Goal: Transaction & Acquisition: Register for event/course

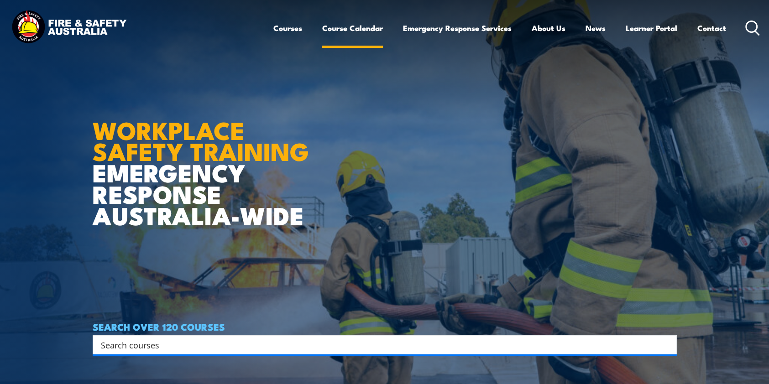
click at [364, 30] on link "Course Calendar" at bounding box center [352, 28] width 61 height 24
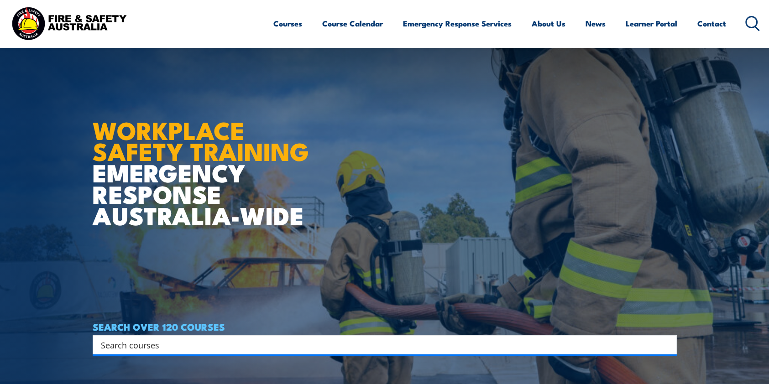
scroll to position [121, 0]
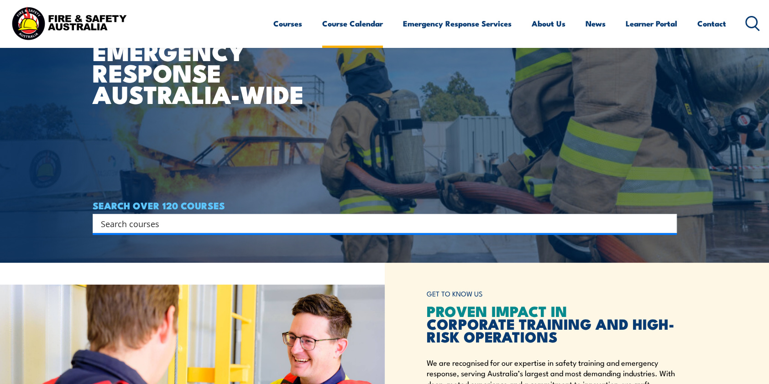
click at [339, 29] on link "Course Calendar" at bounding box center [352, 23] width 61 height 24
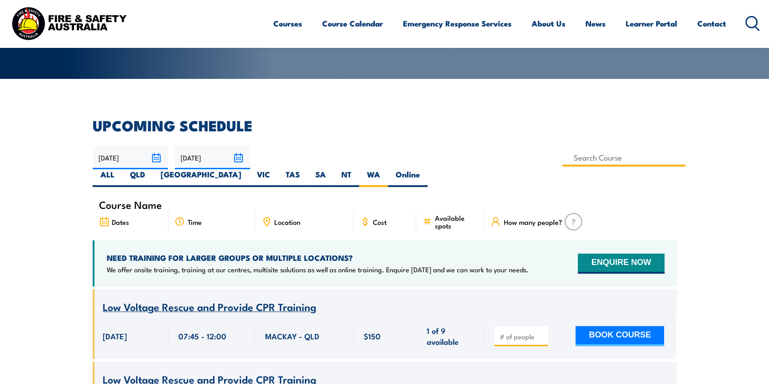
click at [562, 157] on input at bounding box center [624, 158] width 124 height 18
type input "Fire Extinguisher / Fire Warden Training"
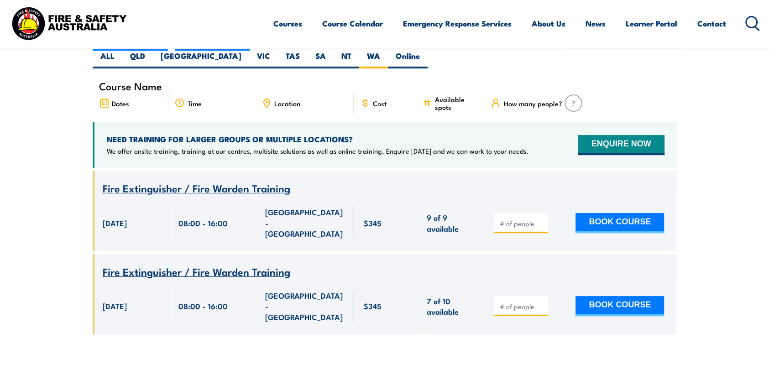
click at [516, 219] on input "number" at bounding box center [522, 223] width 46 height 9
type input "1"
click at [543, 219] on input "1" at bounding box center [522, 223] width 46 height 9
click at [595, 213] on button "BOOK COURSE" at bounding box center [619, 223] width 88 height 20
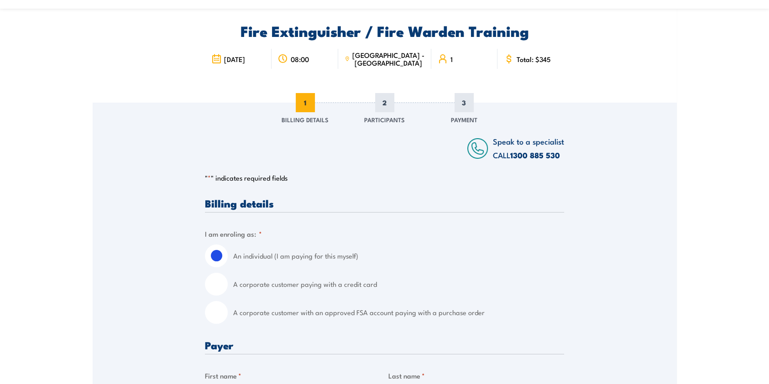
scroll to position [121, 0]
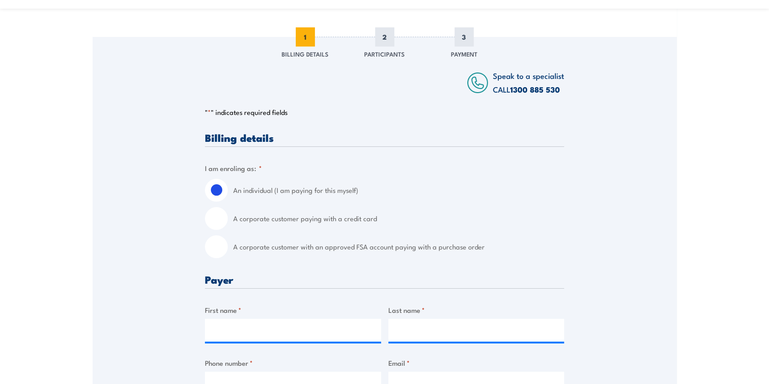
click at [227, 250] on input "A corporate customer with an approved FSA account paying with a purchase order" at bounding box center [216, 246] width 23 height 23
radio input "true"
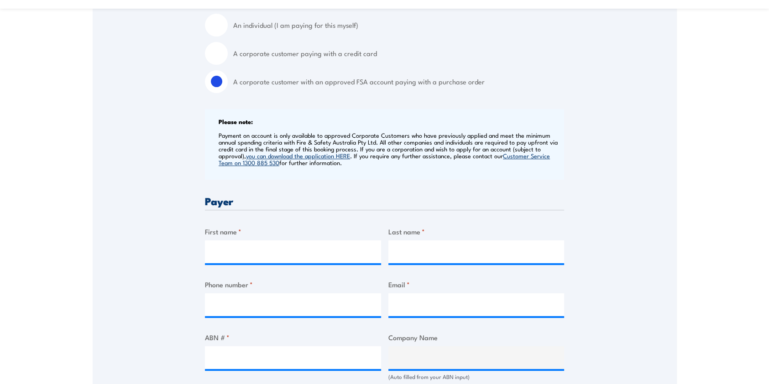
scroll to position [304, 0]
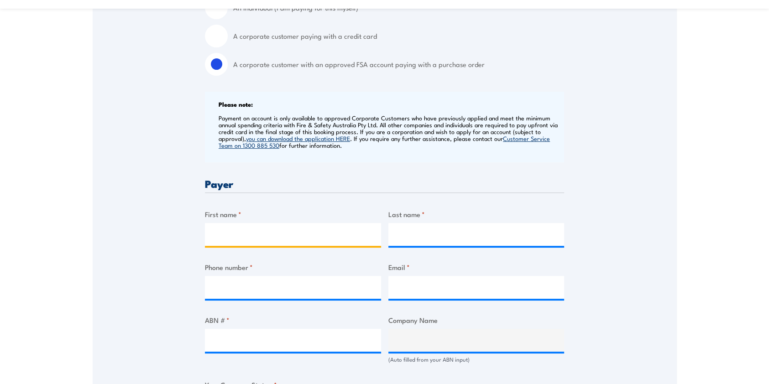
click at [303, 232] on input "First name *" at bounding box center [293, 234] width 176 height 23
type input "Kayla"
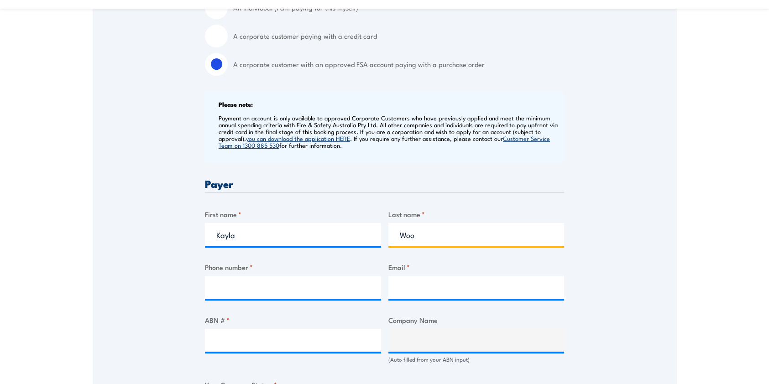
type input "Woo"
drag, startPoint x: 310, startPoint y: 289, endPoint x: 310, endPoint y: 282, distance: 6.8
click at [310, 289] on input "Phone number *" at bounding box center [293, 287] width 176 height 23
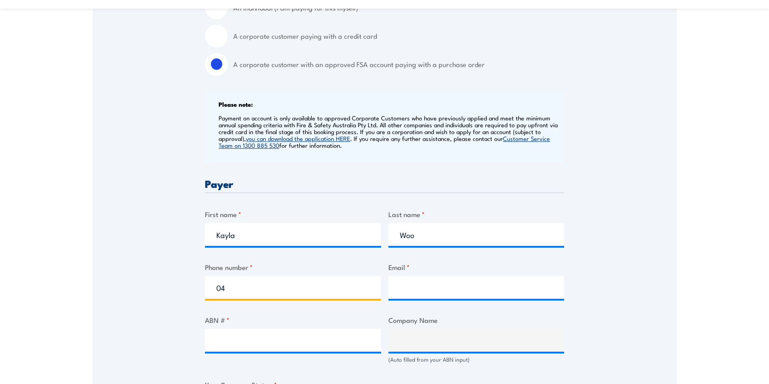
type input "0"
type input "0426862212"
click at [452, 296] on input "Email *" at bounding box center [476, 287] width 176 height 23
type input "i"
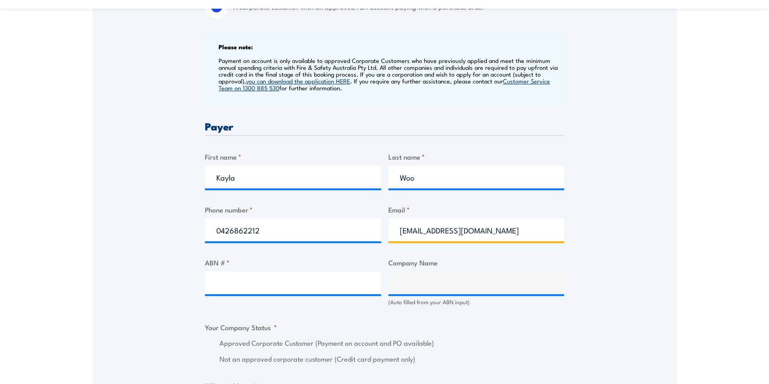
scroll to position [426, 0]
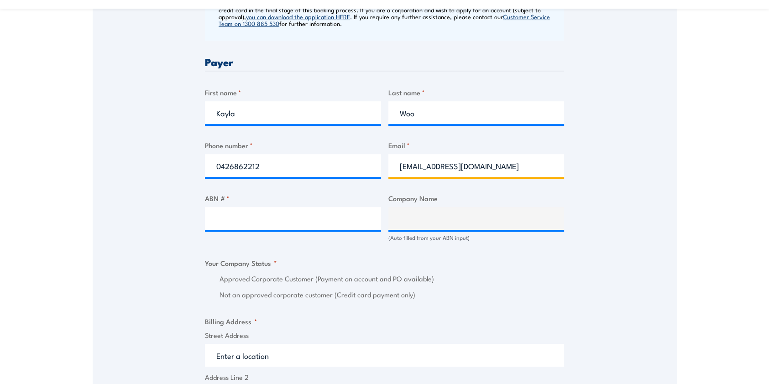
type input "invoices@fortescue.com"
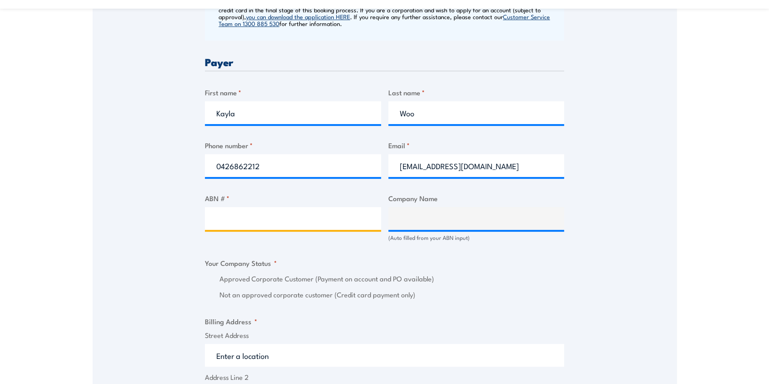
click at [317, 217] on input "ABN # *" at bounding box center [293, 218] width 176 height 23
drag, startPoint x: 723, startPoint y: 174, endPoint x: 728, endPoint y: 172, distance: 5.8
click at [723, 174] on section "Fire Extinguisher / Fire Warden Training 08:00 1 "" at bounding box center [384, 212] width 769 height 1184
click at [275, 215] on input "ABN # *" at bounding box center [293, 218] width 176 height 23
paste input "60 648 883 416 (MIH2 PTY LTD)"
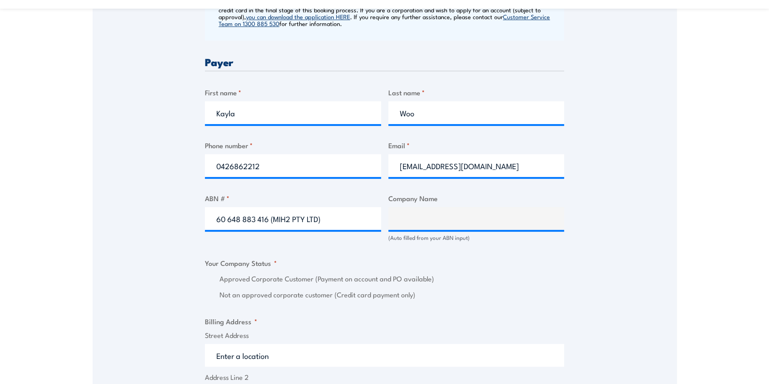
click at [428, 227] on div "Billing details I am enroling as: * An individual (I am paying for this myself)…" at bounding box center [384, 282] width 359 height 908
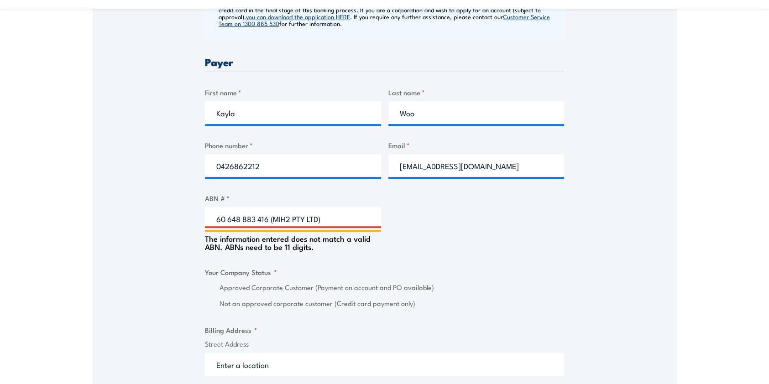
drag, startPoint x: 316, startPoint y: 218, endPoint x: 390, endPoint y: 218, distance: 74.3
click at [390, 218] on div "Billing details I am enroling as: * An individual (I am paying for this myself)…" at bounding box center [384, 286] width 359 height 916
type input "60 648 883 416"
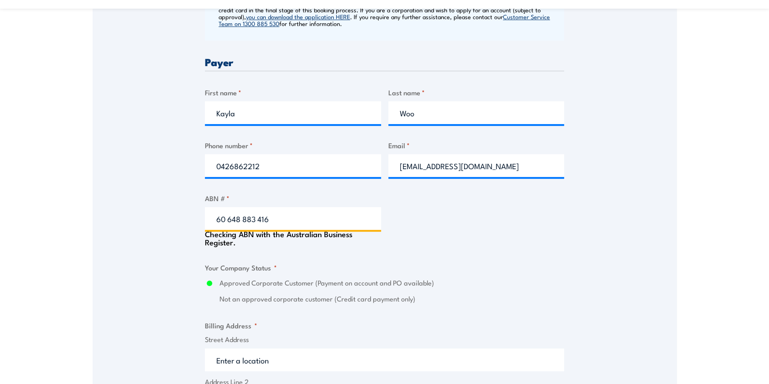
type input "MIH2 PTY LTD"
radio input "true"
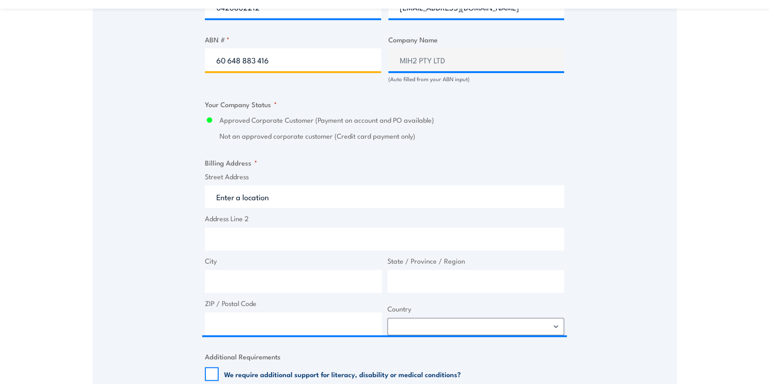
scroll to position [608, 0]
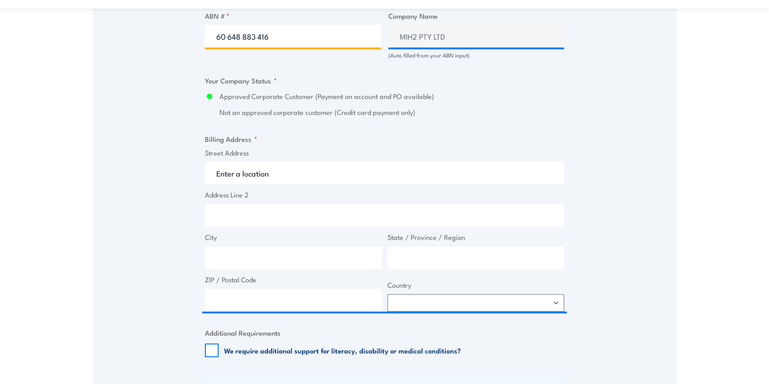
type input "60 648 883 416"
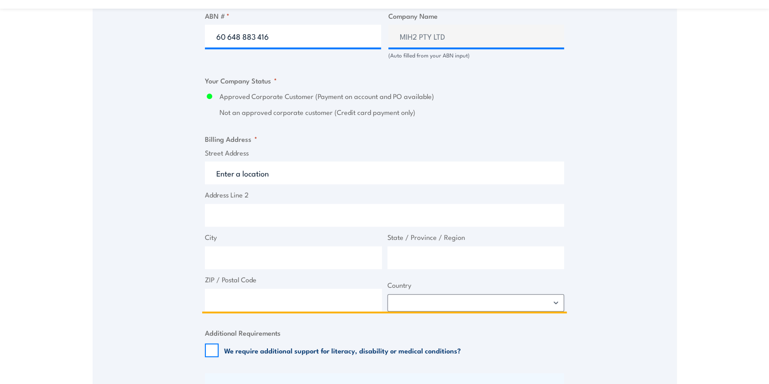
click at [289, 173] on input "Street Address" at bounding box center [384, 172] width 359 height 23
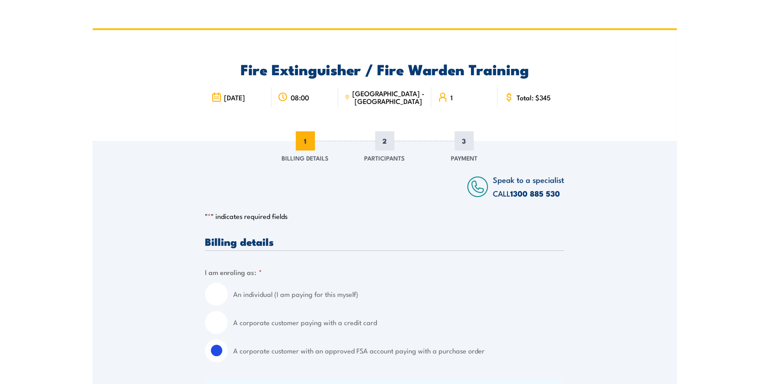
scroll to position [0, 0]
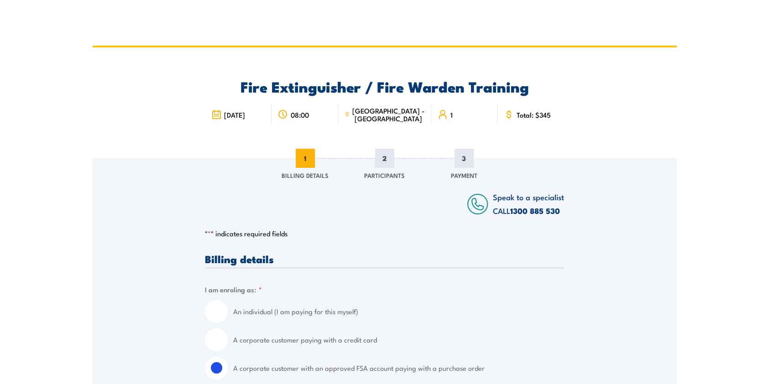
drag, startPoint x: 624, startPoint y: 148, endPoint x: 619, endPoint y: 146, distance: 5.8
click at [624, 148] on div "Fire Extinguisher / Fire Warden Training 5 September 2025 1" at bounding box center [385, 102] width 584 height 111
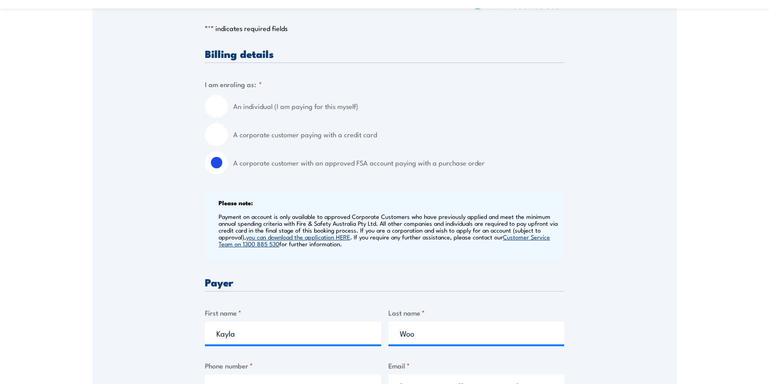
scroll to position [61, 0]
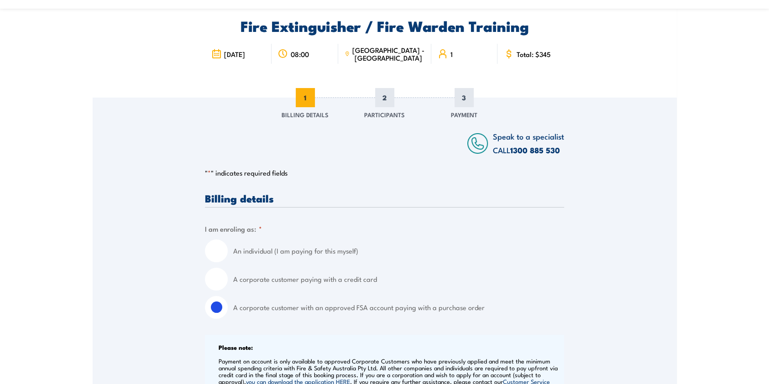
drag, startPoint x: 625, startPoint y: 109, endPoint x: 602, endPoint y: 115, distance: 23.6
click at [307, 101] on span "1" at bounding box center [305, 97] width 19 height 19
click at [468, 104] on span "3" at bounding box center [463, 97] width 19 height 19
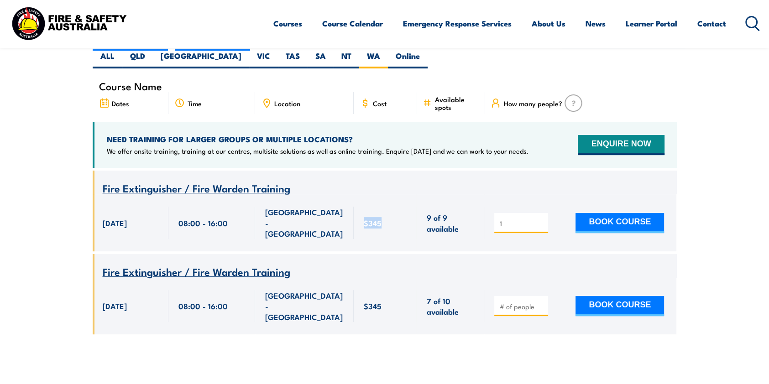
drag, startPoint x: 391, startPoint y: 203, endPoint x: 365, endPoint y: 204, distance: 26.0
click at [365, 207] on div "$345" at bounding box center [385, 223] width 43 height 32
copy span "$345"
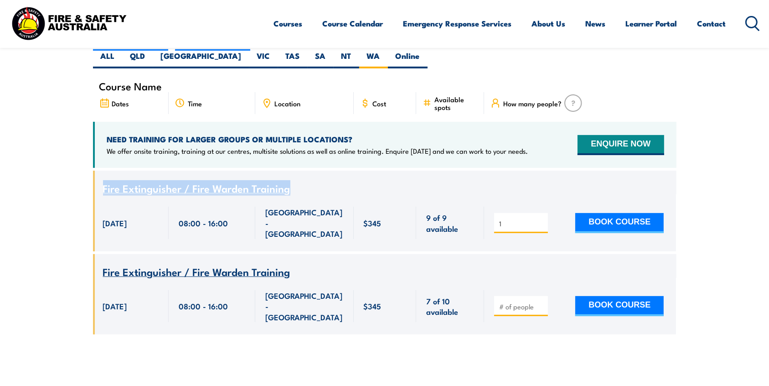
drag, startPoint x: 184, startPoint y: 175, endPoint x: 88, endPoint y: 172, distance: 96.7
click at [88, 172] on section "UPCOMING SCHEDULE [DATE] [DATE]" at bounding box center [384, 174] width 769 height 348
copy span "Fire Extinguisher / Fire Warden Training"
click at [59, 121] on section "UPCOMING SCHEDULE [DATE] [DATE]" at bounding box center [384, 174] width 769 height 348
